Goal: Task Accomplishment & Management: Manage account settings

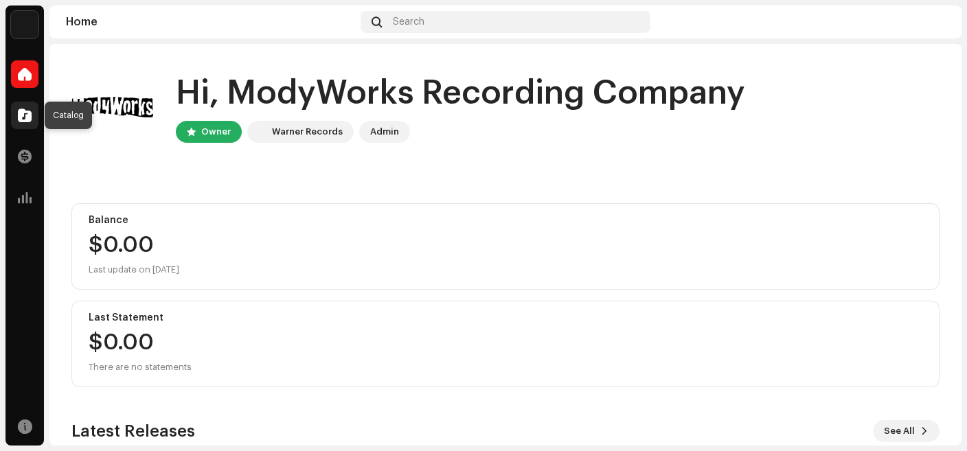
click at [28, 124] on div at bounding box center [24, 115] width 27 height 27
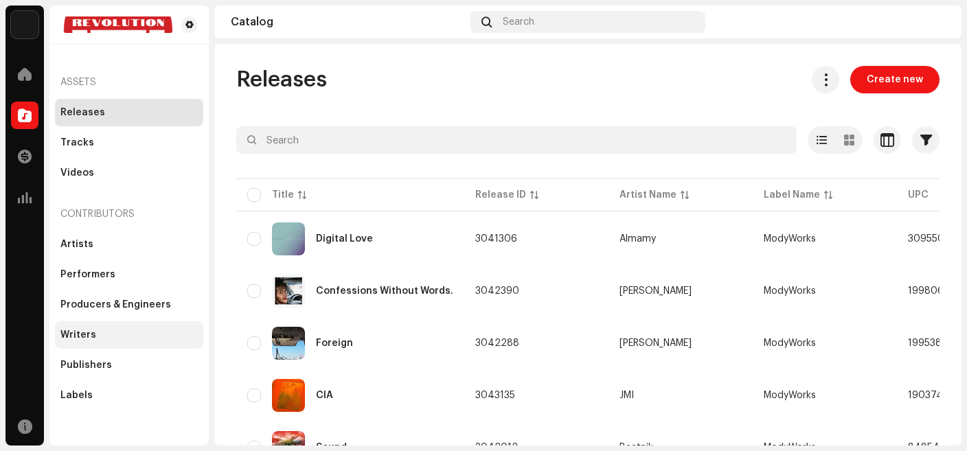
click at [104, 344] on div "Writers" at bounding box center [129, 334] width 148 height 27
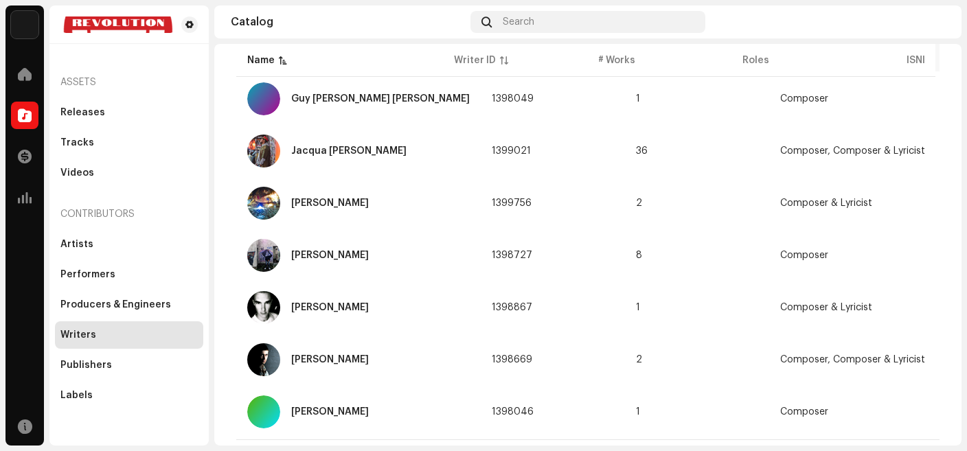
scroll to position [295, 0]
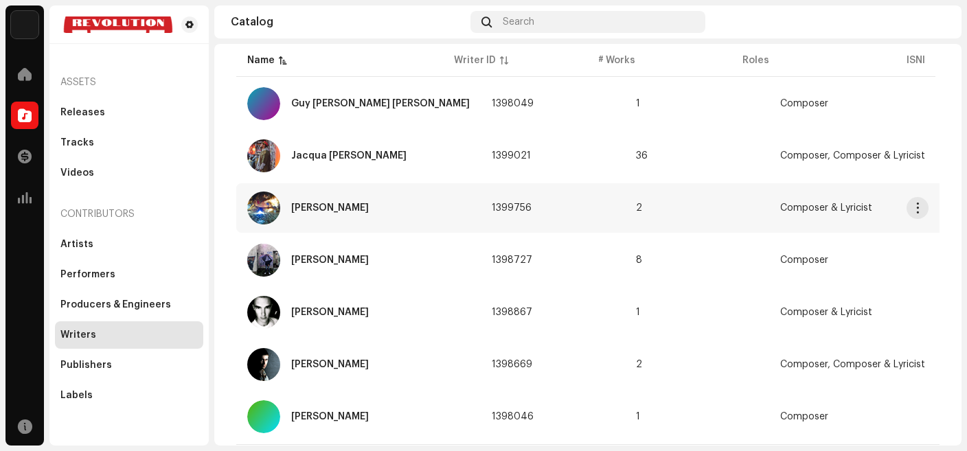
click at [442, 213] on td "[PERSON_NAME]" at bounding box center [358, 207] width 244 height 49
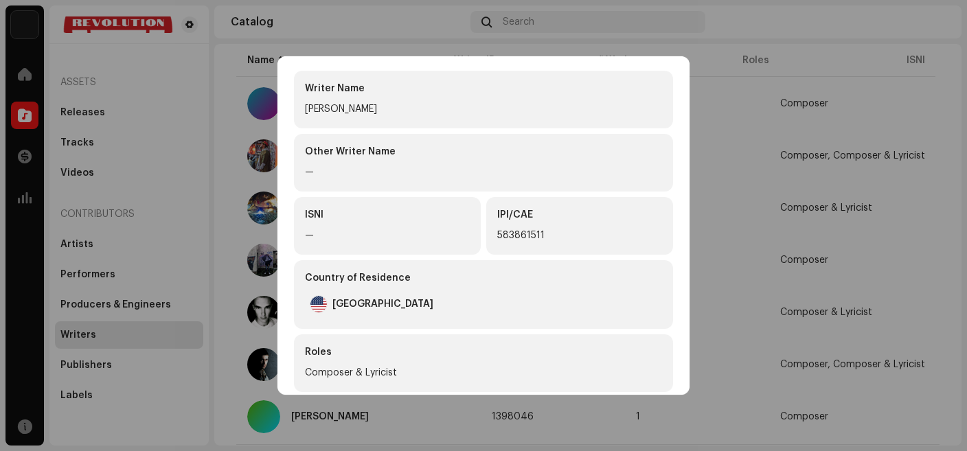
scroll to position [0, 0]
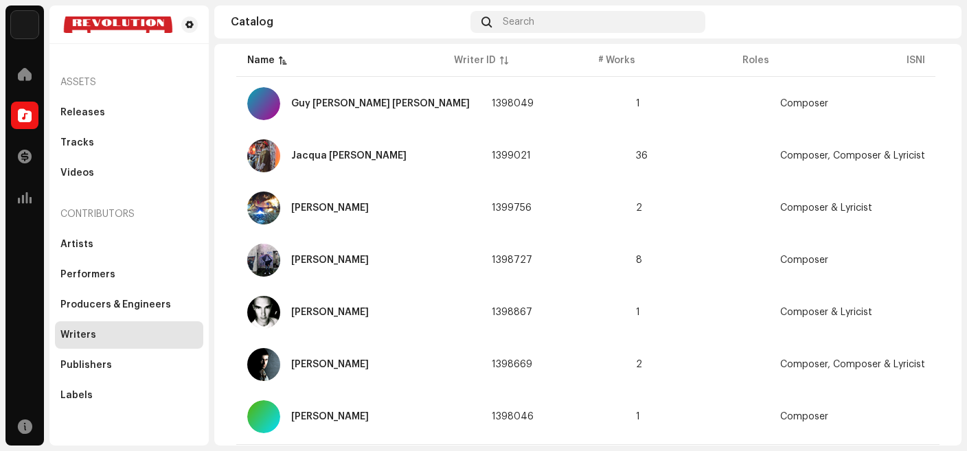
click at [735, 98] on div "[PERSON_NAME] 1399756 Writer Info Writer Name [PERSON_NAME] Other Writer Name —…" at bounding box center [483, 225] width 967 height 451
click at [916, 209] on span "button" at bounding box center [918, 208] width 10 height 11
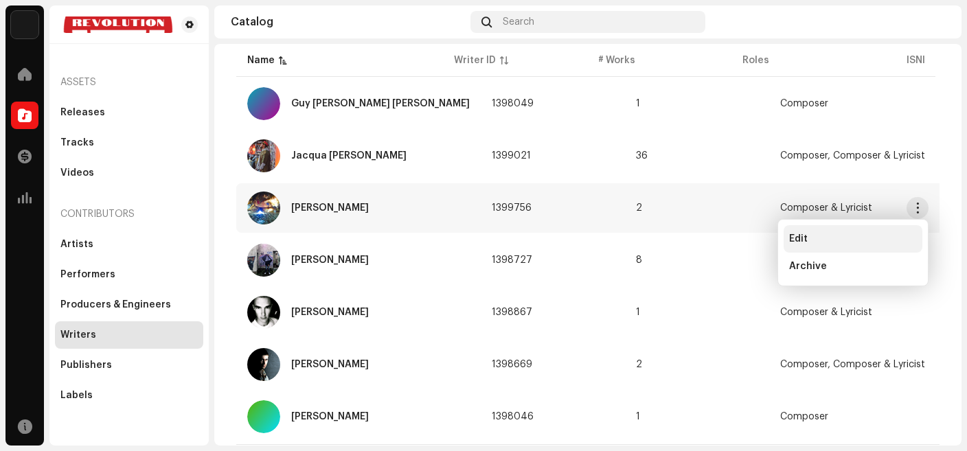
click at [821, 231] on div "Edit" at bounding box center [853, 238] width 139 height 27
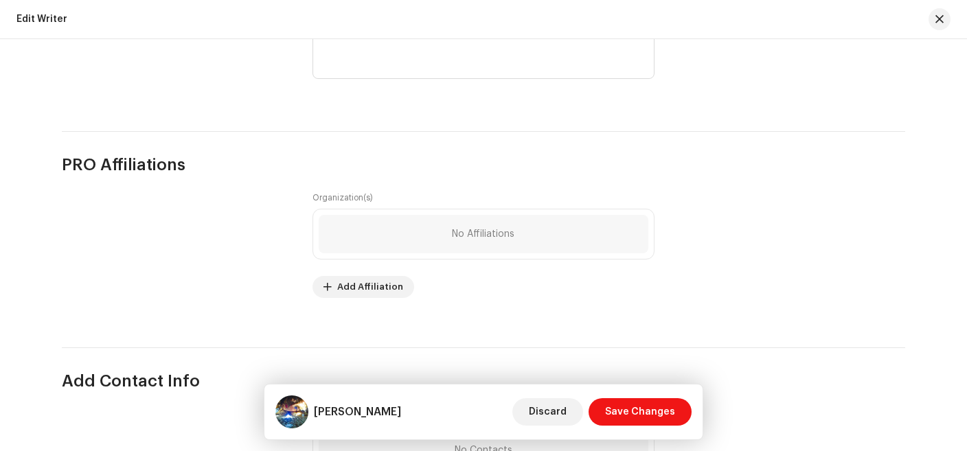
scroll to position [819, 0]
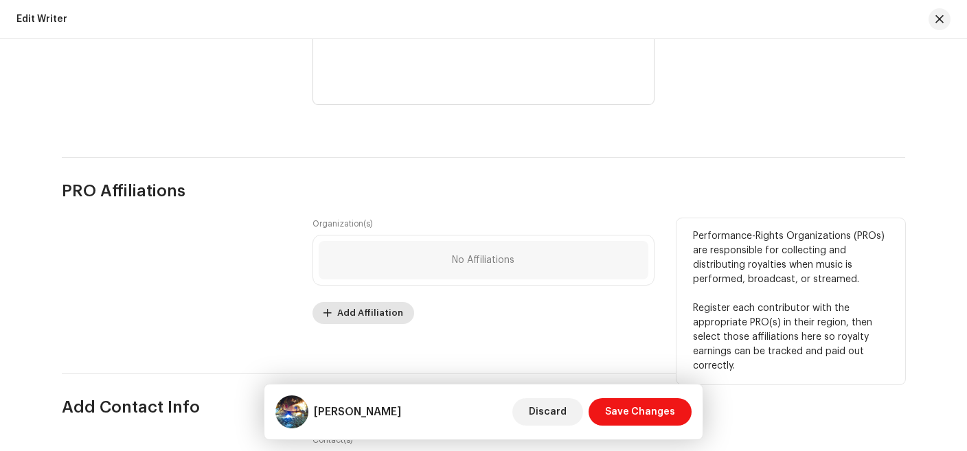
click at [384, 318] on span "Add Affiliation" at bounding box center [370, 312] width 66 height 27
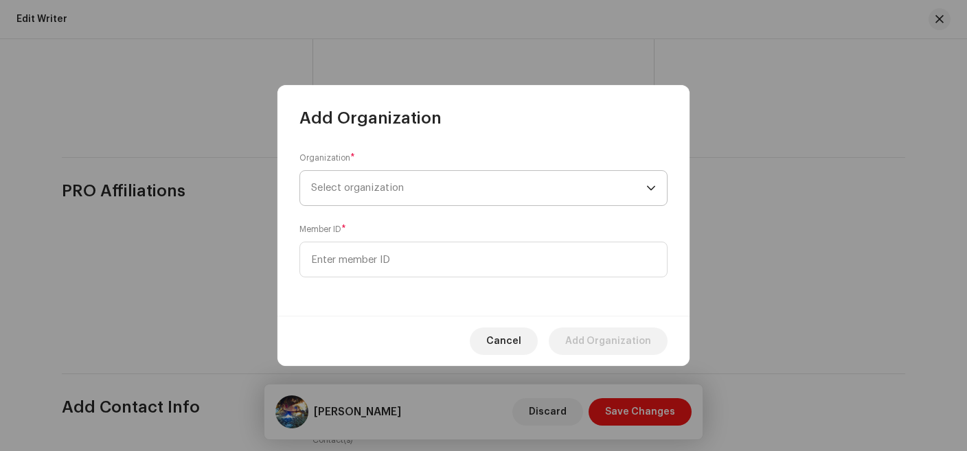
click at [435, 192] on span "Select organization" at bounding box center [478, 188] width 335 height 34
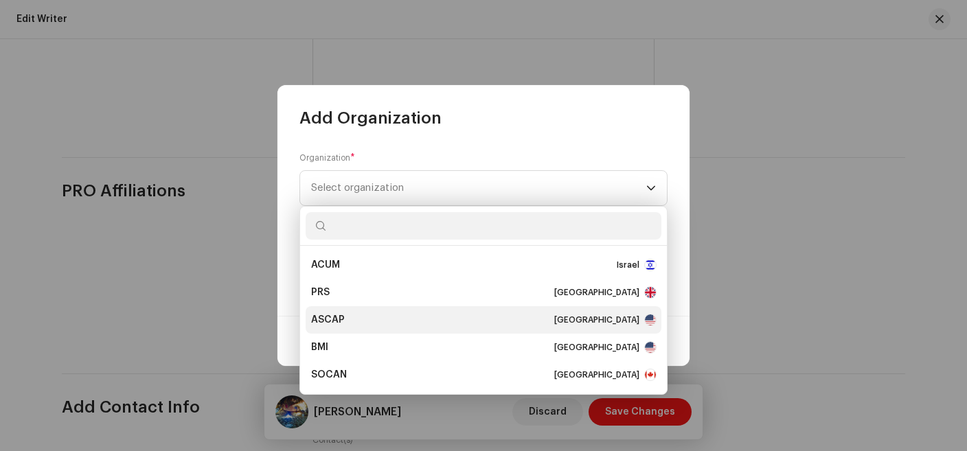
click at [396, 315] on div "ASCAP [GEOGRAPHIC_DATA]" at bounding box center [483, 320] width 345 height 14
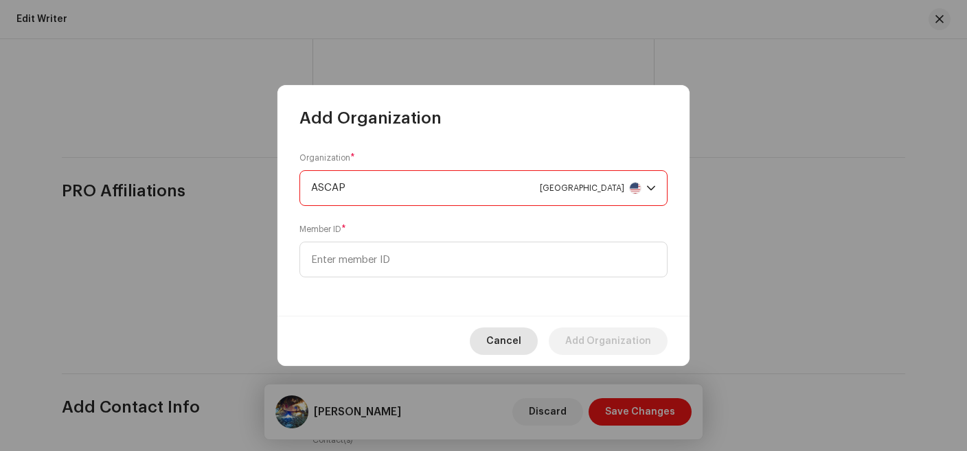
click at [508, 335] on span "Cancel" at bounding box center [503, 341] width 35 height 27
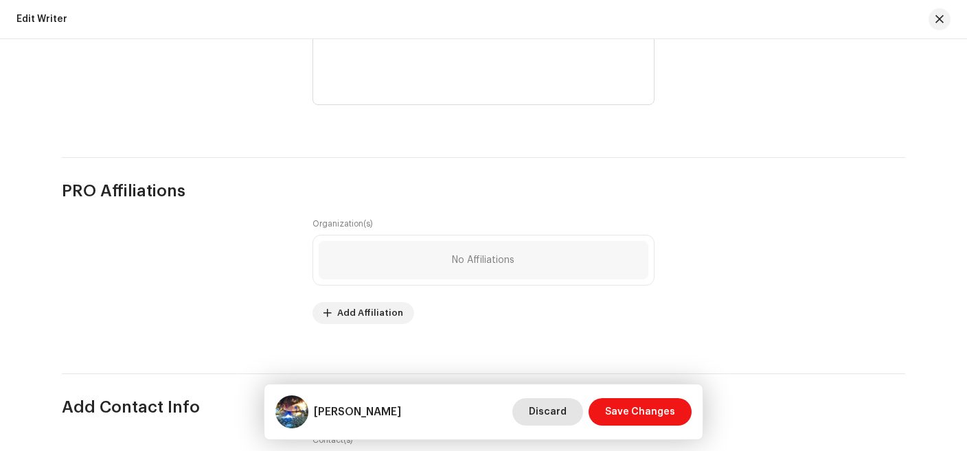
click at [553, 413] on span "Discard" at bounding box center [548, 411] width 38 height 27
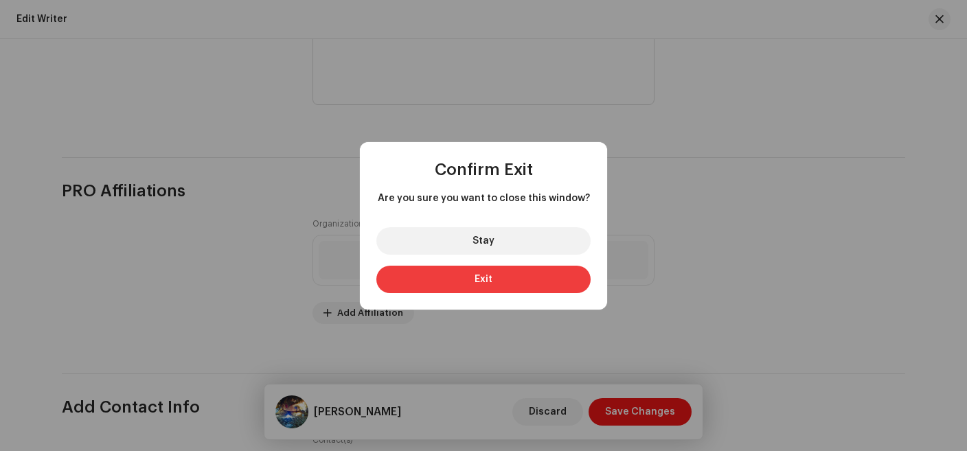
click at [462, 279] on button "Exit" at bounding box center [483, 279] width 214 height 27
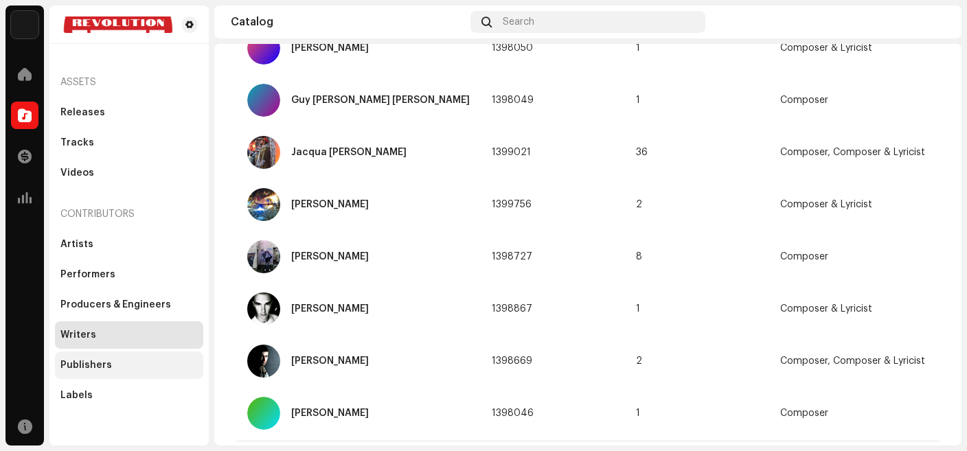
click at [93, 363] on div "Publishers" at bounding box center [86, 365] width 52 height 11
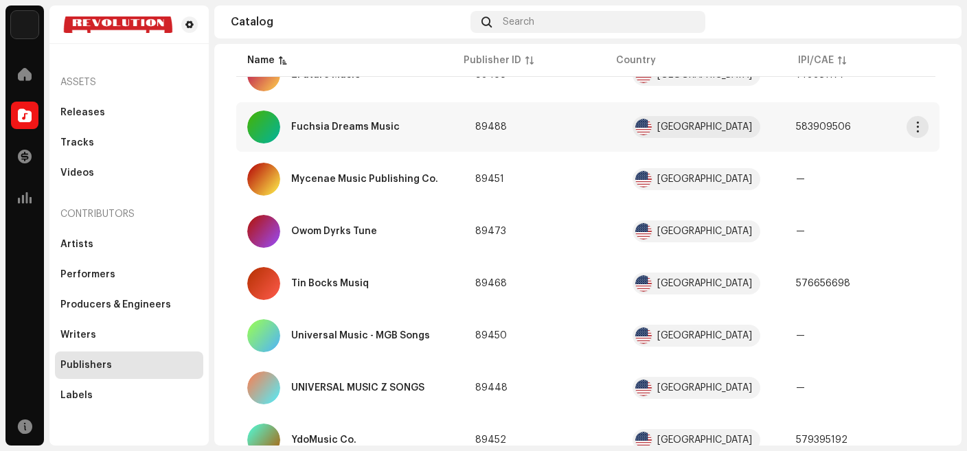
scroll to position [166, 0]
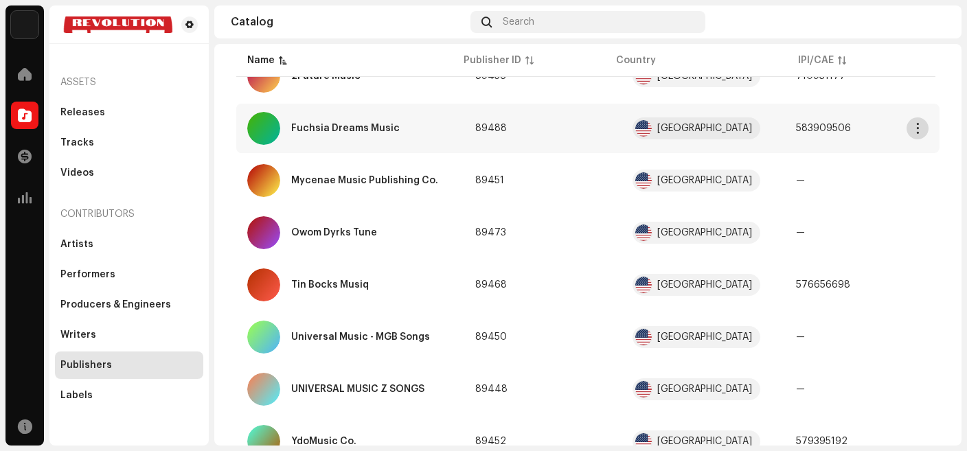
click at [911, 137] on button "button" at bounding box center [917, 128] width 22 height 22
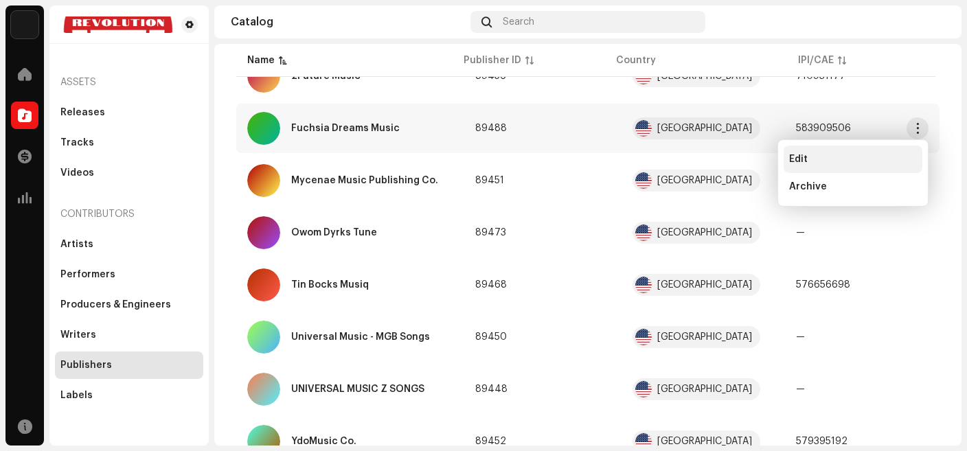
click at [807, 163] on div "Edit" at bounding box center [853, 159] width 128 height 11
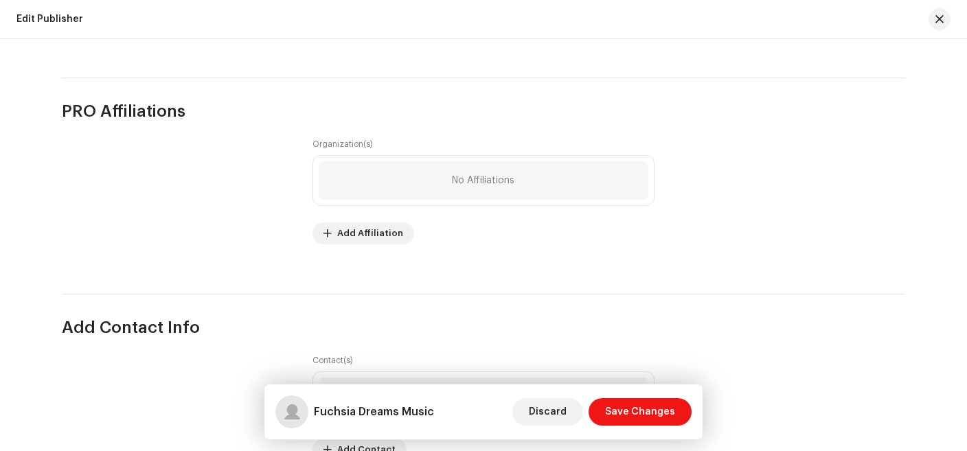
scroll to position [715, 0]
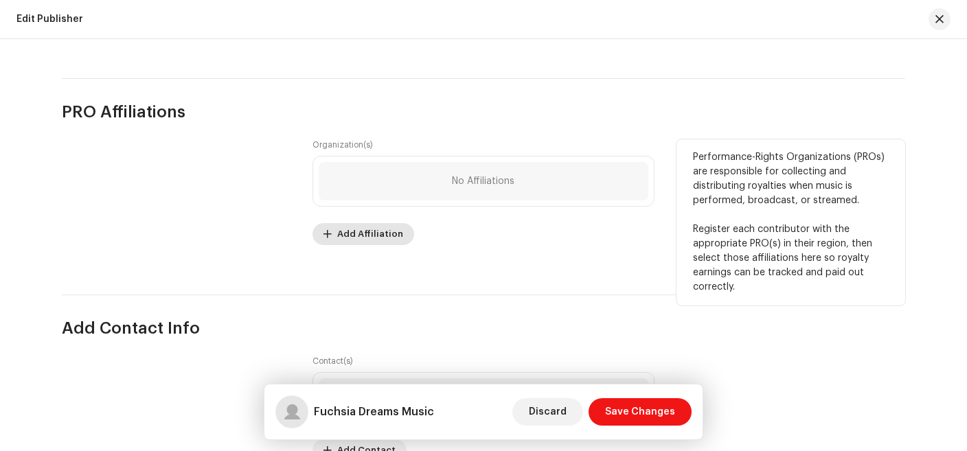
click at [387, 236] on span "Add Affiliation" at bounding box center [370, 233] width 66 height 27
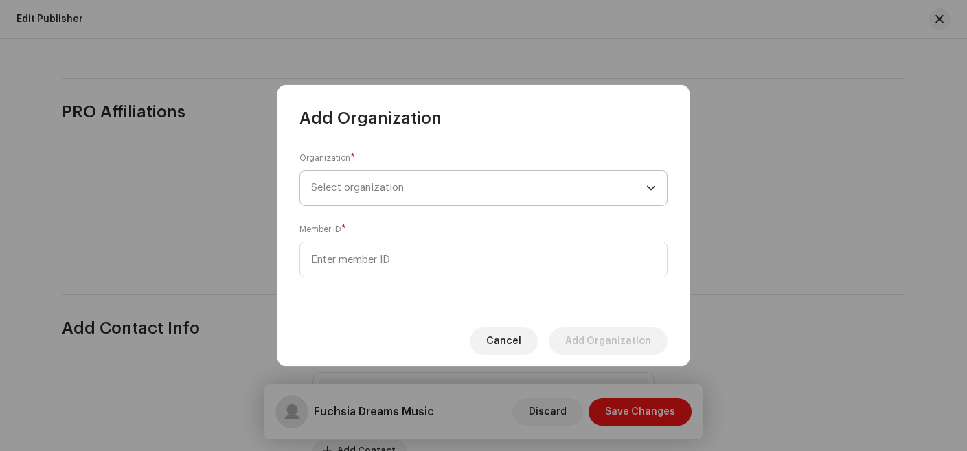
click at [446, 186] on span "Select organization" at bounding box center [478, 188] width 335 height 34
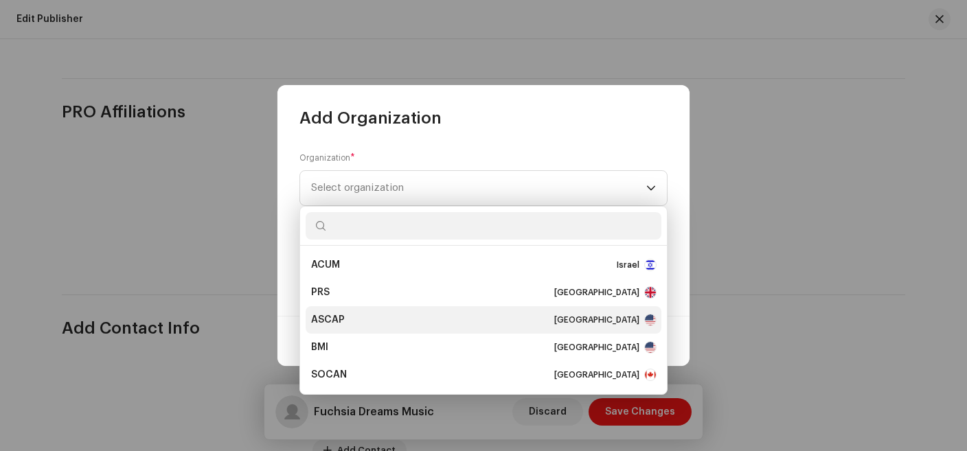
click at [382, 317] on div "ASCAP [GEOGRAPHIC_DATA]" at bounding box center [483, 320] width 345 height 14
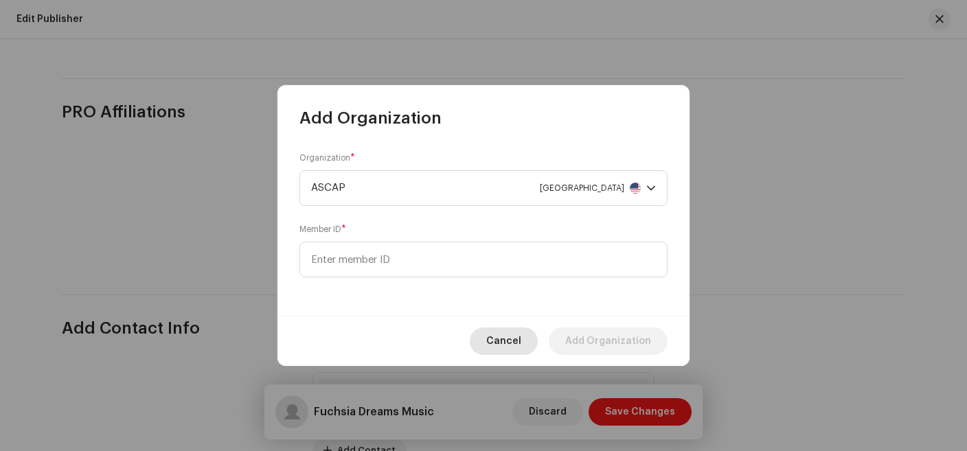
click at [530, 343] on button "Cancel" at bounding box center [504, 341] width 68 height 27
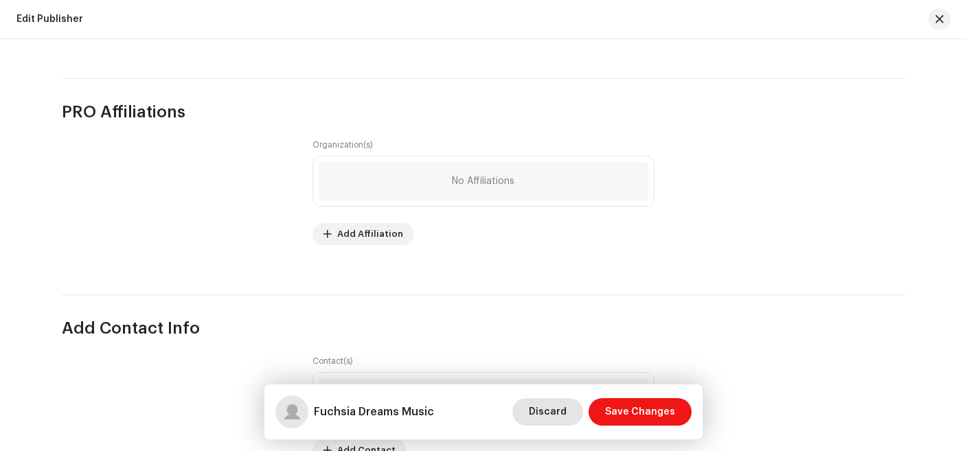
click at [544, 417] on span "Discard" at bounding box center [548, 411] width 38 height 27
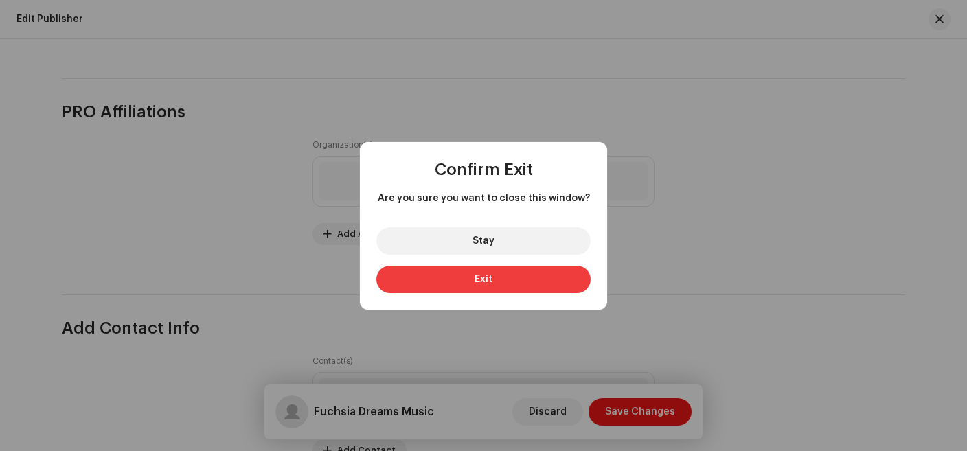
click at [475, 276] on span "Exit" at bounding box center [484, 280] width 18 height 10
